Goal: Navigation & Orientation: Find specific page/section

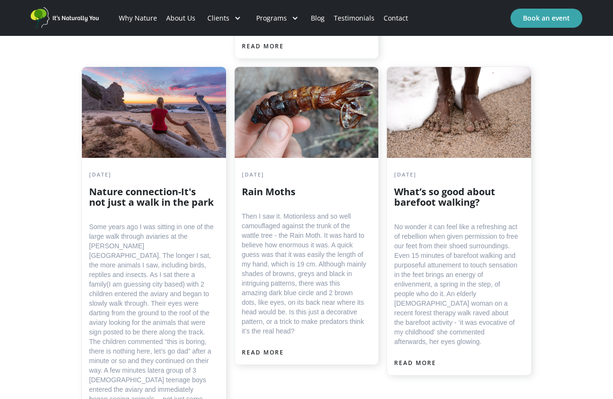
scroll to position [1943, 0]
click at [333, 138] on div at bounding box center [307, 112] width 144 height 91
click at [261, 358] on div "READ MORE" at bounding box center [263, 353] width 42 height 10
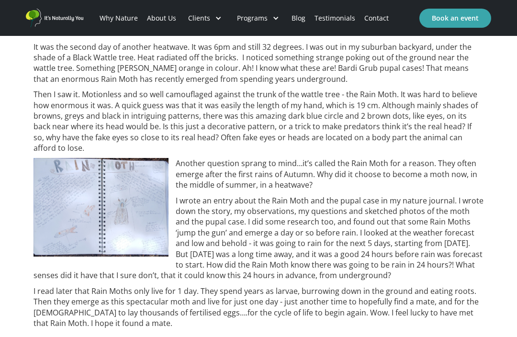
scroll to position [295, 0]
click at [52, 172] on img at bounding box center [101, 207] width 135 height 98
click at [67, 202] on img at bounding box center [101, 207] width 135 height 98
click at [68, 209] on img at bounding box center [101, 207] width 135 height 98
click at [74, 207] on img at bounding box center [101, 207] width 135 height 98
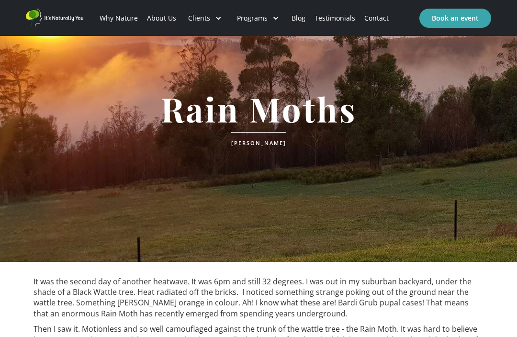
scroll to position [0, 0]
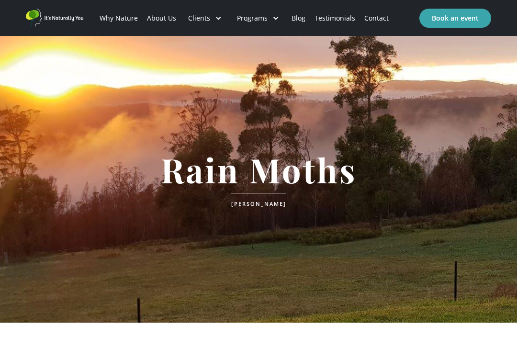
click at [339, 14] on link "Testimonials" at bounding box center [335, 18] width 50 height 33
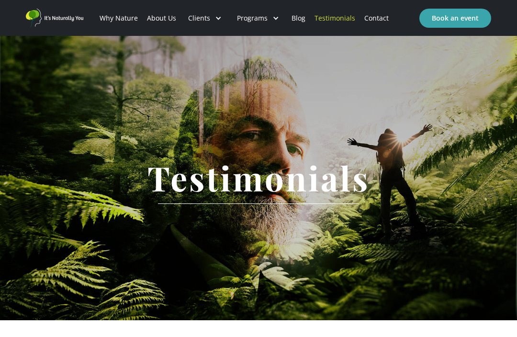
scroll to position [1, 0]
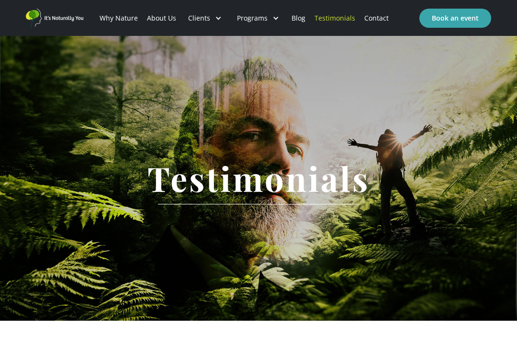
click at [250, 18] on div "Programs" at bounding box center [252, 18] width 31 height 10
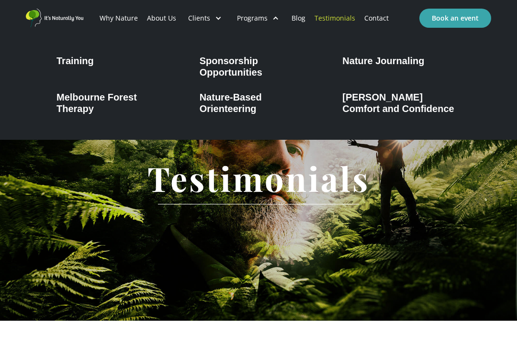
click at [75, 96] on div "Melbourne Forest Therapy" at bounding box center [115, 102] width 118 height 23
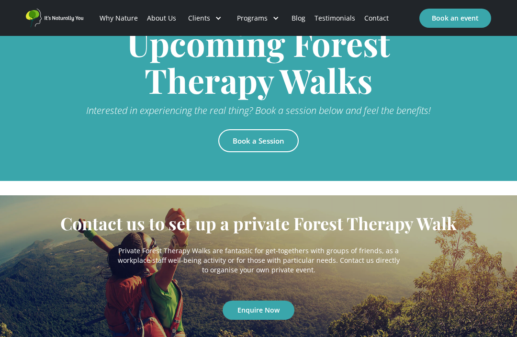
scroll to position [2059, 0]
click at [260, 129] on link "Book a Session" at bounding box center [258, 140] width 80 height 23
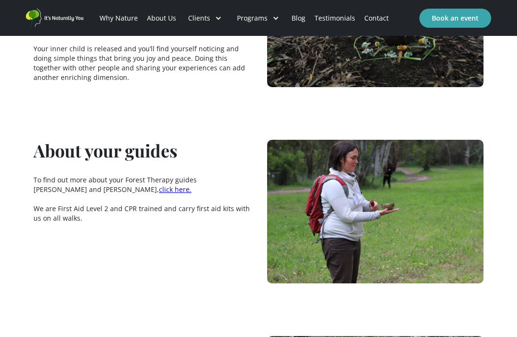
click at [274, 22] on div "Programs" at bounding box center [257, 18] width 57 height 33
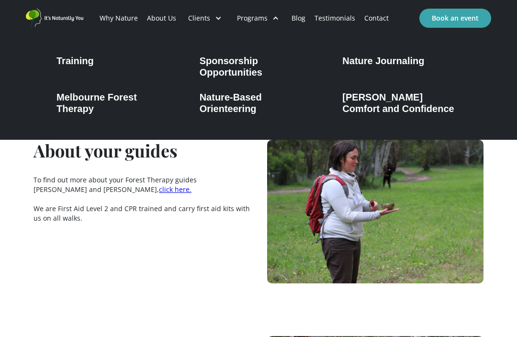
click at [68, 64] on div "Training" at bounding box center [74, 60] width 37 height 11
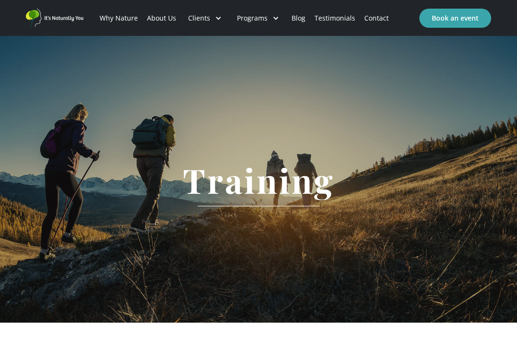
click at [273, 19] on div at bounding box center [275, 18] width 7 height 7
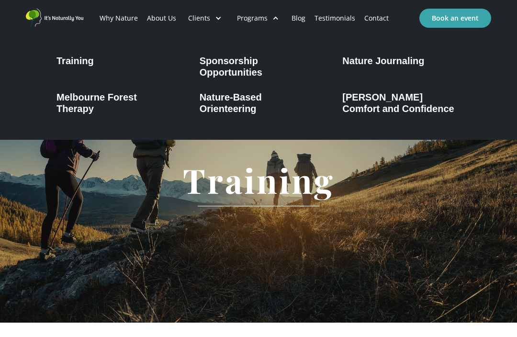
click at [252, 103] on div "Nature-Based Orienteering" at bounding box center [259, 102] width 118 height 23
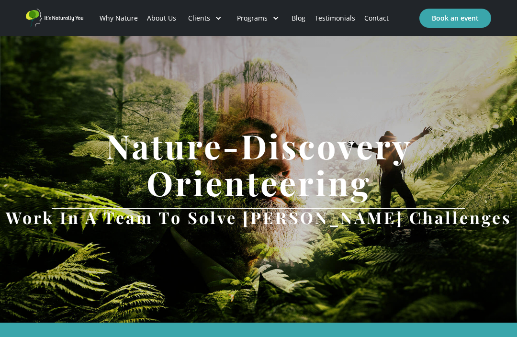
click at [299, 21] on link "Blog" at bounding box center [298, 18] width 23 height 33
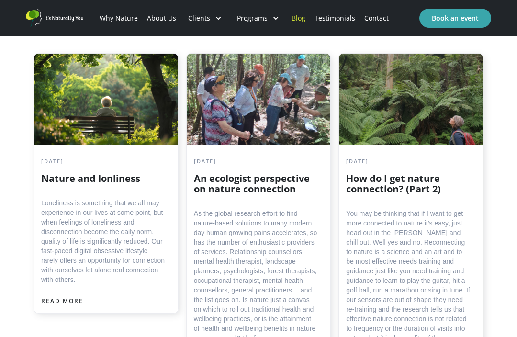
scroll to position [299, 0]
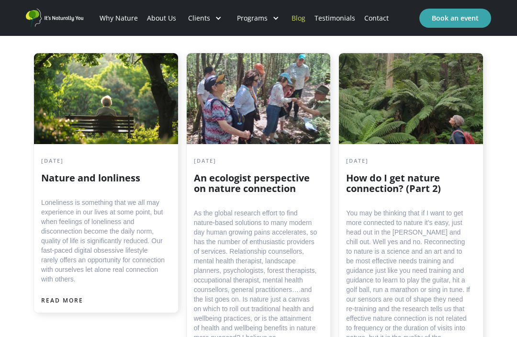
click at [275, 127] on div at bounding box center [259, 98] width 144 height 91
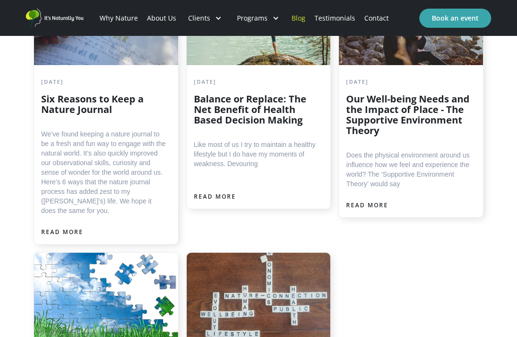
scroll to position [2319, 0]
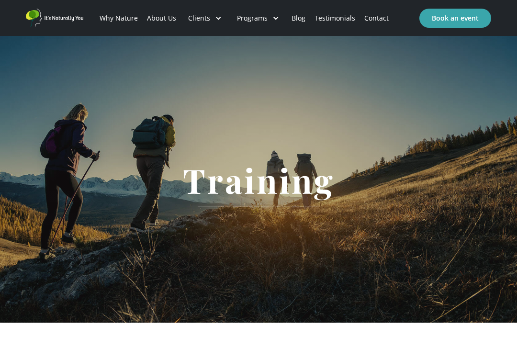
click at [135, 31] on link "Why Nature" at bounding box center [118, 18] width 47 height 33
click at [206, 17] on div "Clients" at bounding box center [199, 18] width 22 height 10
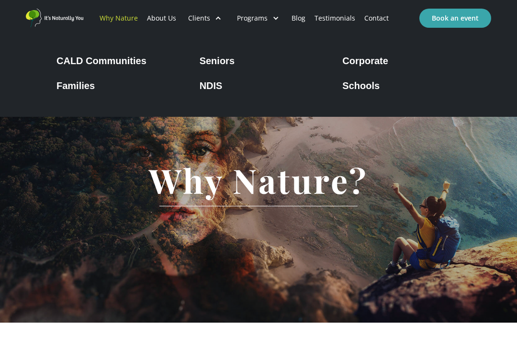
click at [482, 211] on div "Why Nature?" at bounding box center [258, 179] width 517 height 286
